Goal: Navigation & Orientation: Find specific page/section

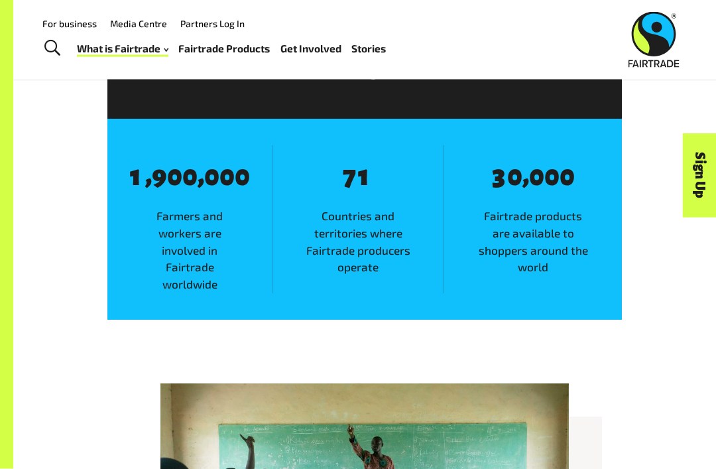
scroll to position [679, 0]
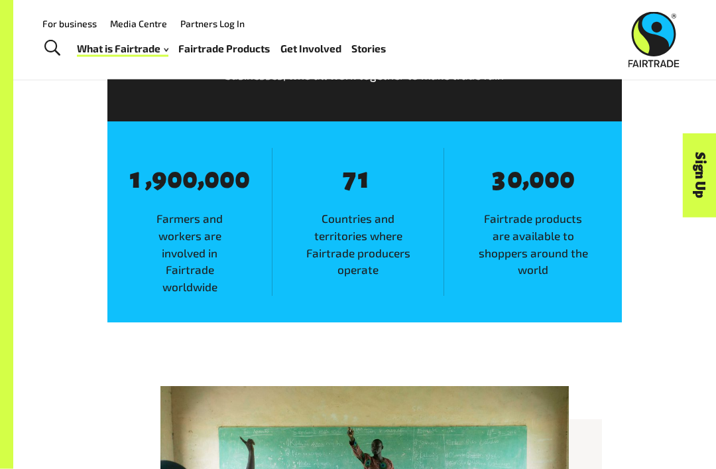
click at [210, 44] on link "Fairtrade Products" at bounding box center [223, 48] width 91 height 19
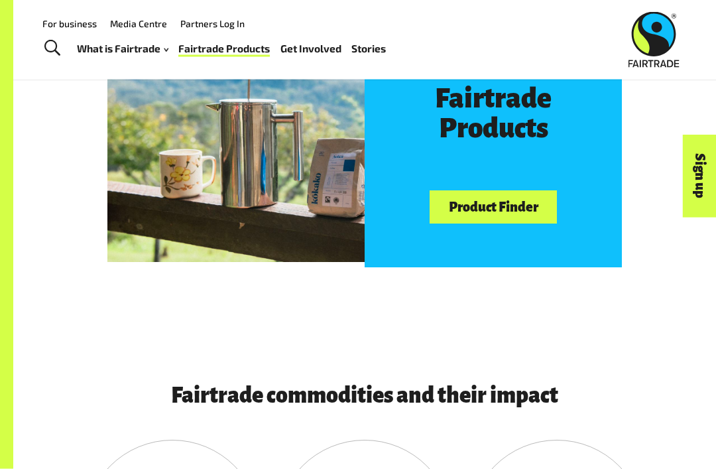
scroll to position [635, 0]
click at [142, 44] on link "What is Fairtrade" at bounding box center [122, 48] width 91 height 19
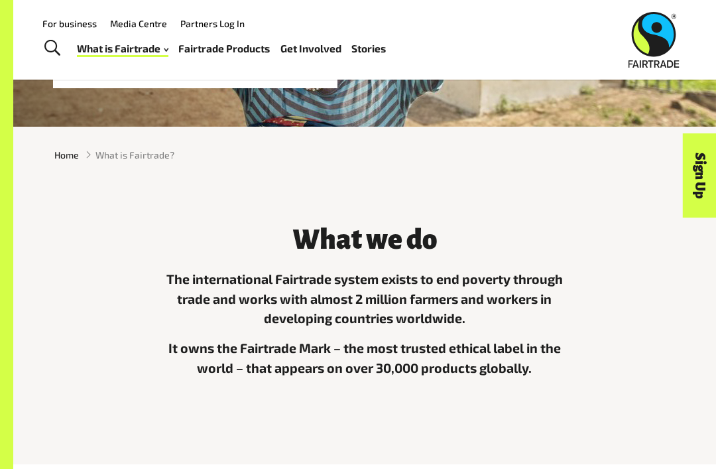
scroll to position [158, 0]
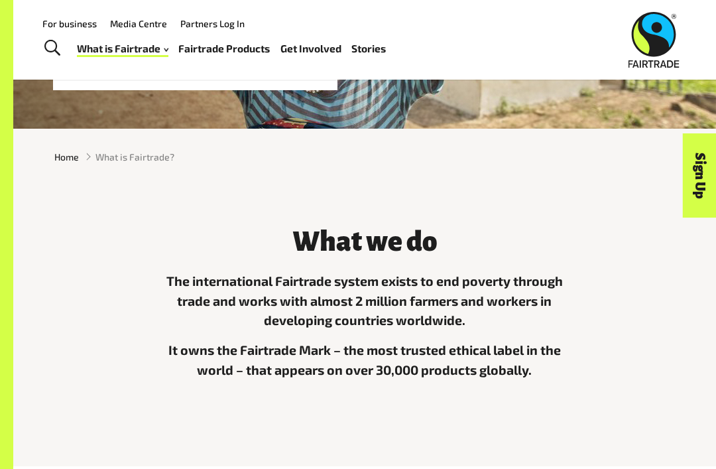
click at [318, 44] on link "Get Involved" at bounding box center [310, 48] width 61 height 19
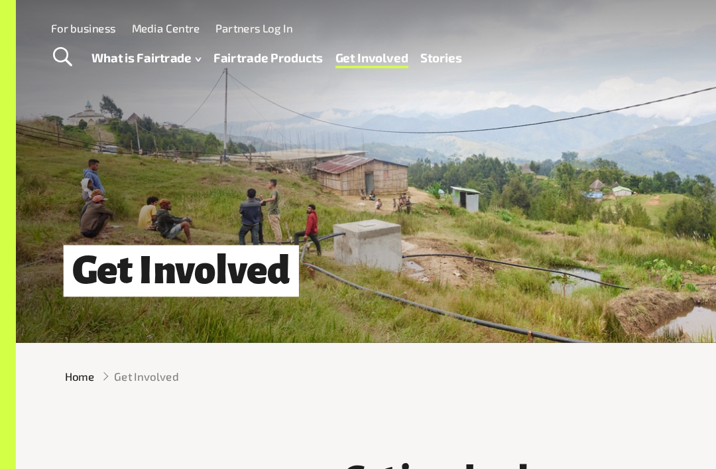
click at [366, 50] on link "Stories" at bounding box center [368, 48] width 34 height 19
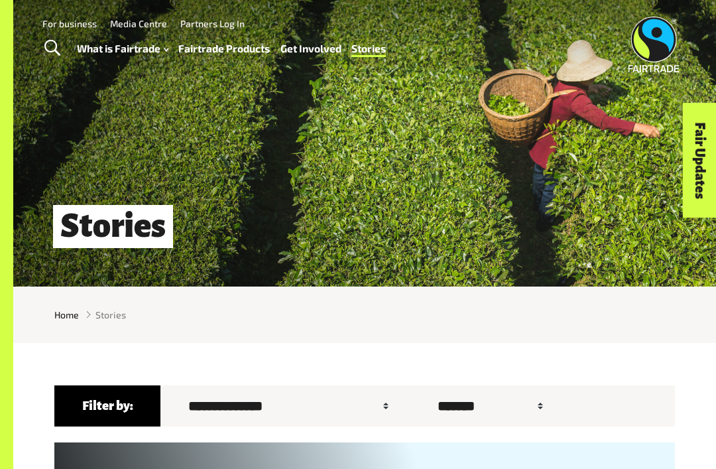
click at [192, 50] on link "Fairtrade Products" at bounding box center [223, 48] width 91 height 19
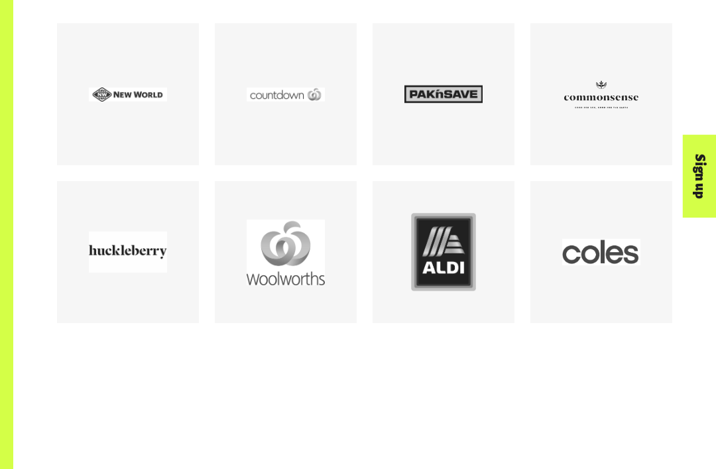
scroll to position [1723, 0]
